Goal: Information Seeking & Learning: Check status

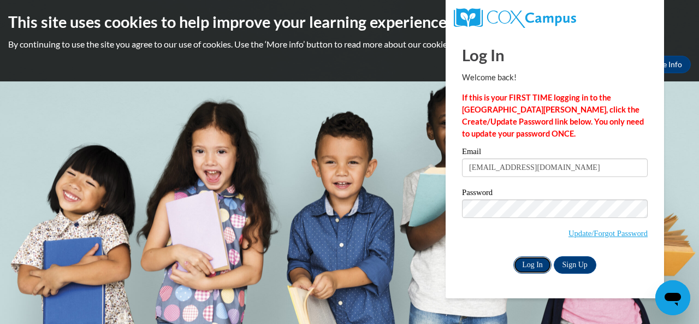
click at [532, 269] on input "Log In" at bounding box center [532, 264] width 38 height 17
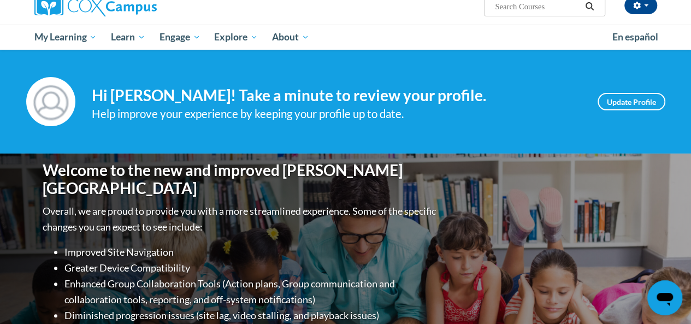
scroll to position [278, 0]
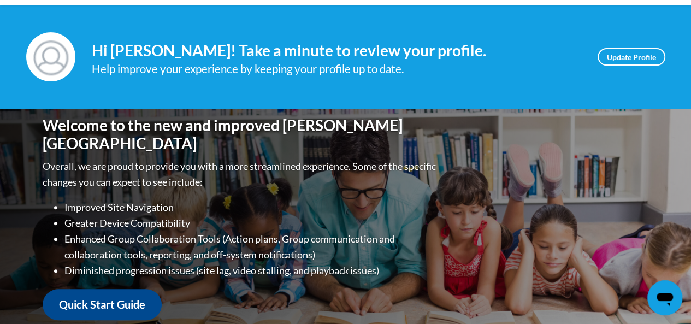
scroll to position [0, 0]
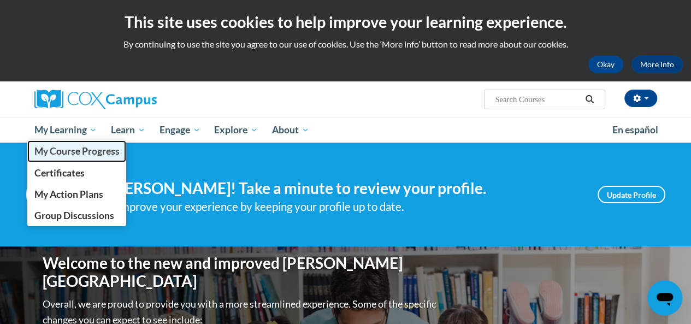
click at [89, 152] on span "My Course Progress" at bounding box center [76, 150] width 85 height 11
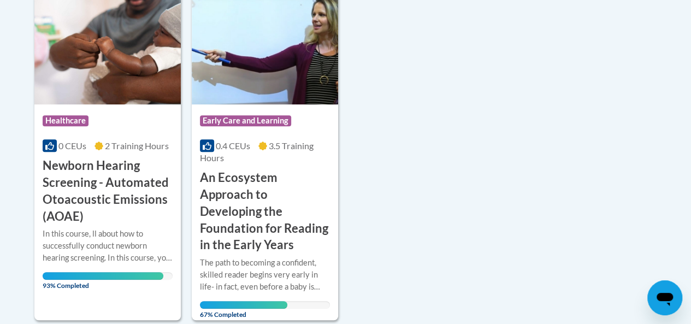
scroll to position [296, 0]
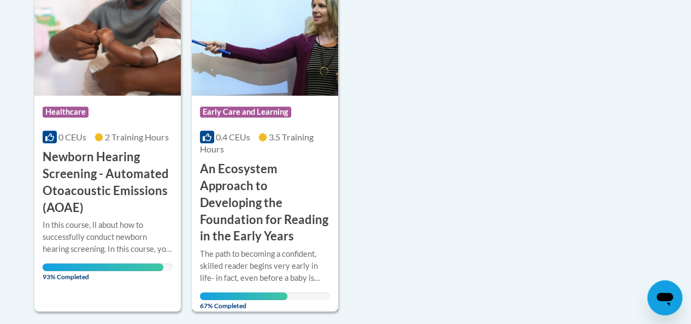
click at [230, 129] on div "Course Category: Early Care and Learning 0.4 CEUs 3.5 Training Hours COURSE An …" at bounding box center [265, 170] width 146 height 149
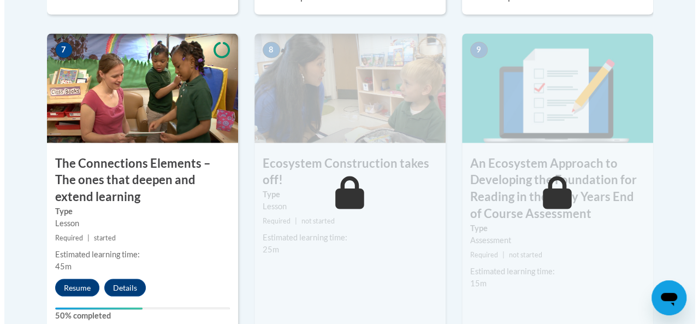
scroll to position [992, 0]
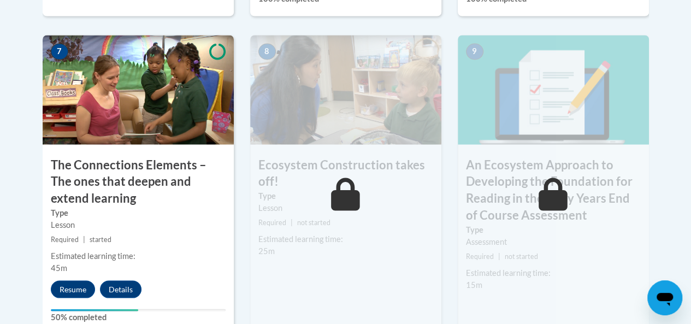
click at [72, 281] on button "Resume" at bounding box center [73, 288] width 44 height 17
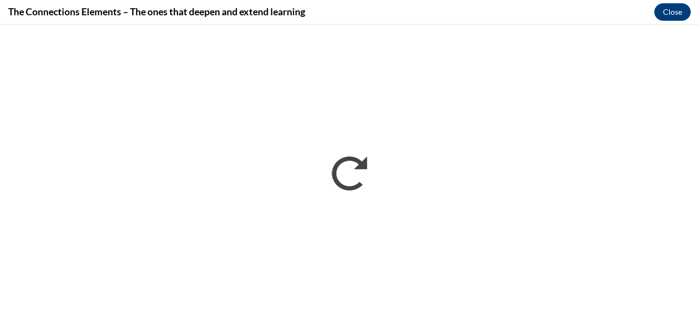
scroll to position [0, 0]
